Goal: Navigation & Orientation: Find specific page/section

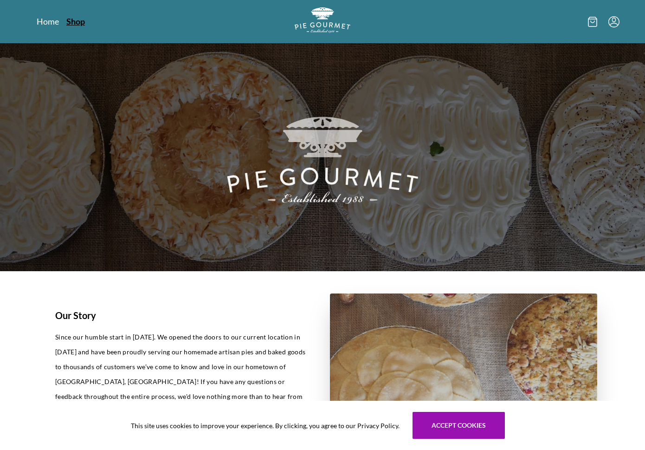
click at [70, 20] on link "Shop" at bounding box center [75, 21] width 19 height 11
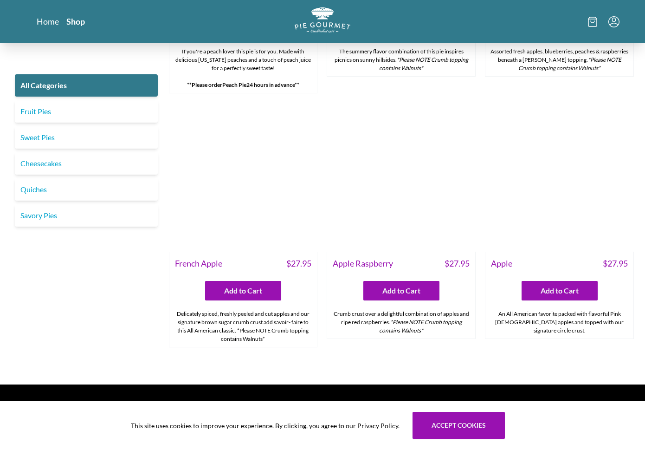
scroll to position [2938, 0]
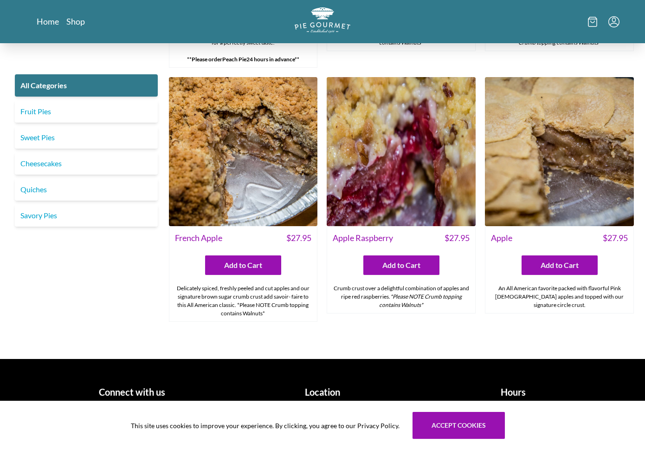
click at [519, 388] on h1 "Hours" at bounding box center [512, 392] width 183 height 14
click at [123, 386] on h1 "Connect with us" at bounding box center [131, 392] width 183 height 14
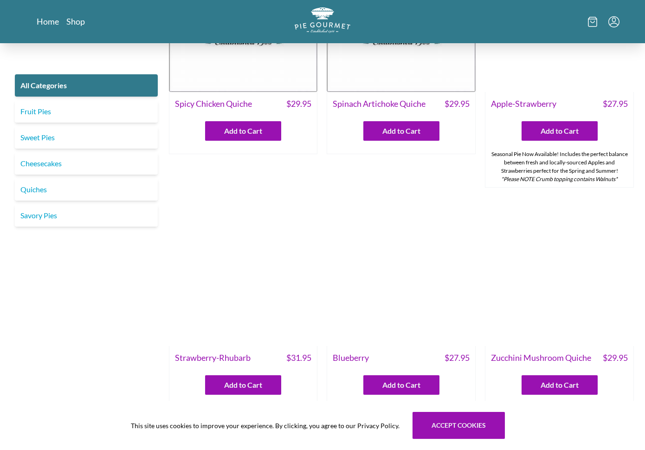
scroll to position [0, 0]
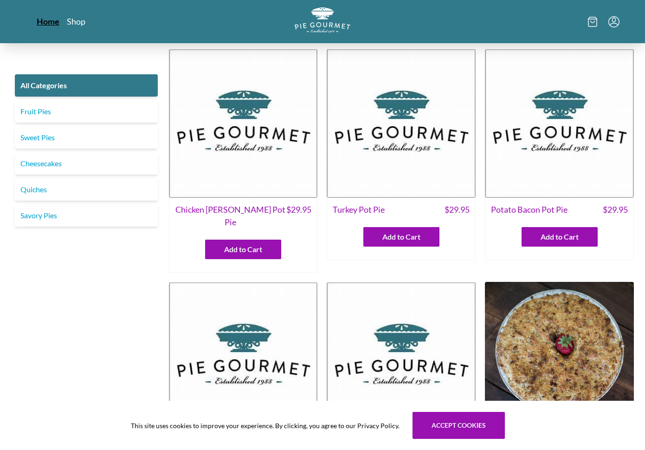
click at [43, 21] on link "Home" at bounding box center [48, 21] width 23 height 11
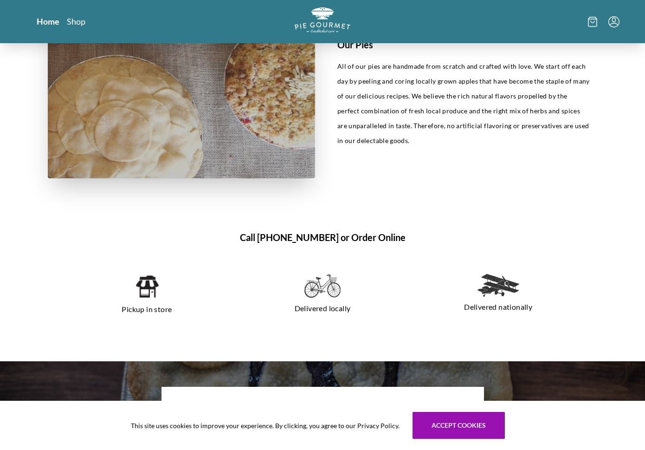
scroll to position [461, 0]
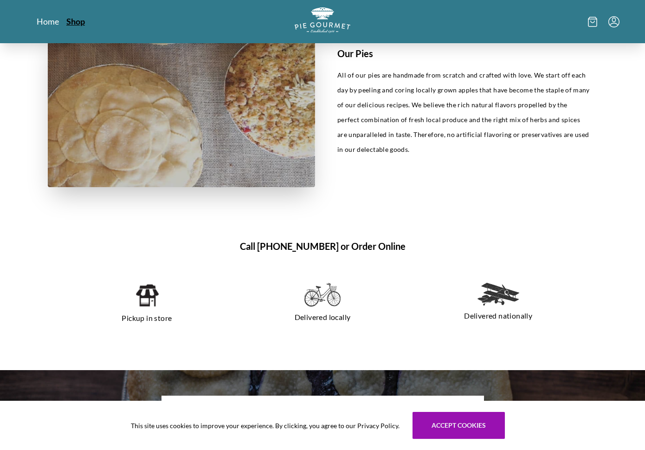
click at [75, 19] on link "Shop" at bounding box center [75, 21] width 19 height 11
